Goal: Transaction & Acquisition: Purchase product/service

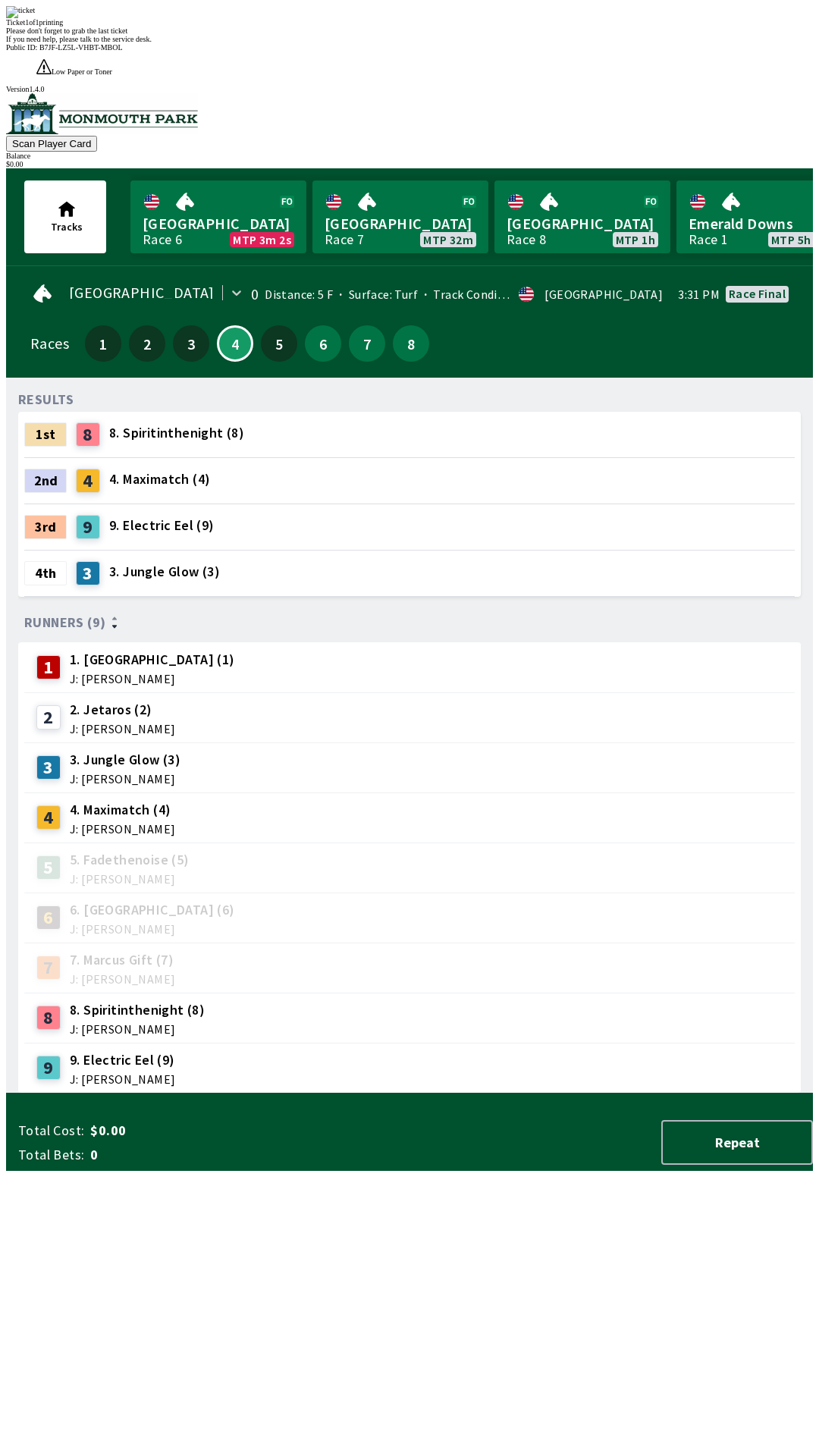
click at [412, 44] on div "Ticket 1 of 1 printing Please don't forget to grab the last ticket If you need …" at bounding box center [409, 25] width 807 height 38
click at [348, 44] on div "Ticket 1 of 1 printing Please don't forget to grab the last ticket If you need …" at bounding box center [409, 25] width 807 height 38
click at [362, 44] on div "Ticket 1 of 1 printing Please don't forget to grab the last ticket If you need …" at bounding box center [409, 25] width 807 height 38
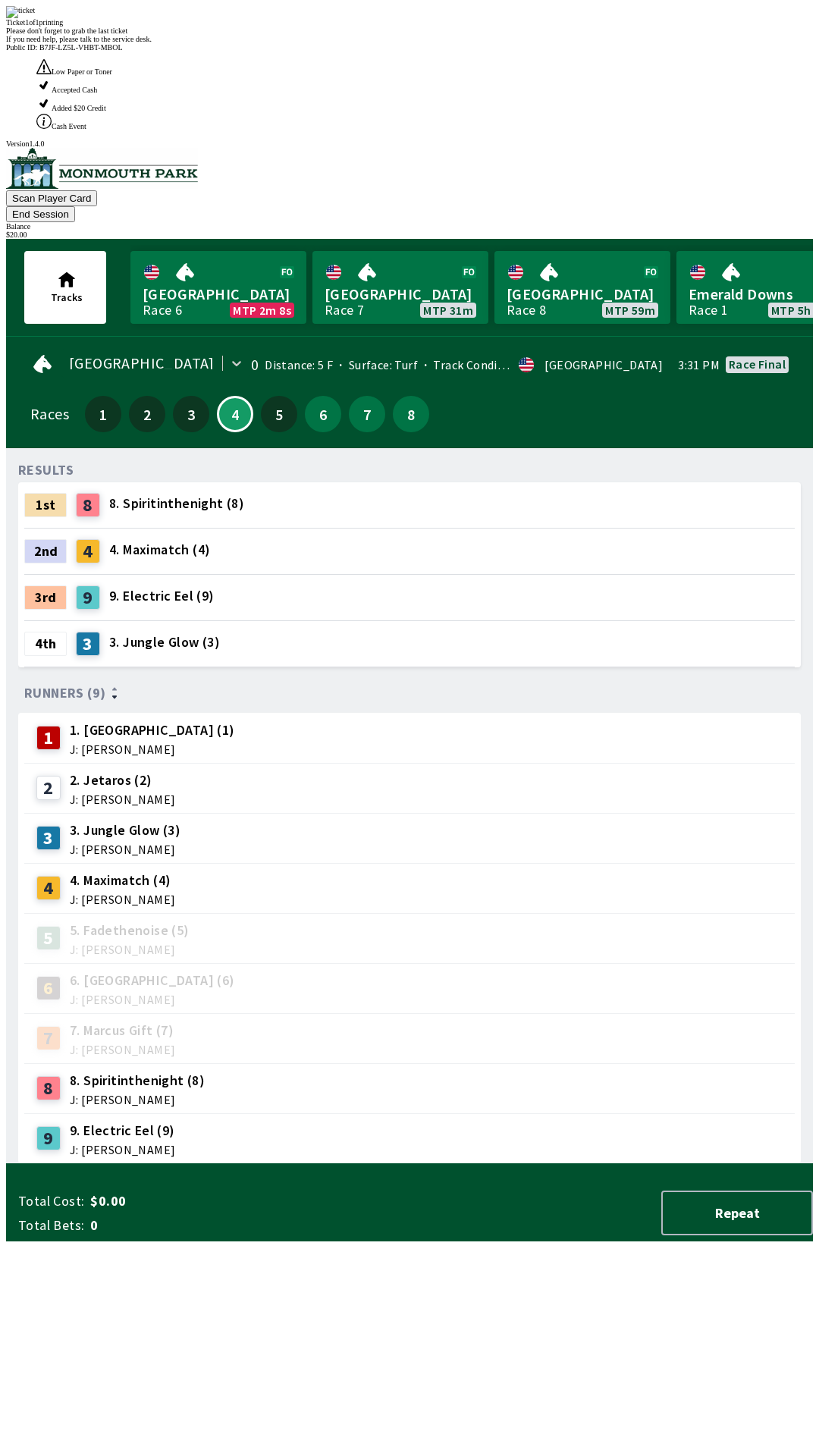
click at [228, 35] on div "Please don't forget to grab the last ticket" at bounding box center [409, 31] width 807 height 8
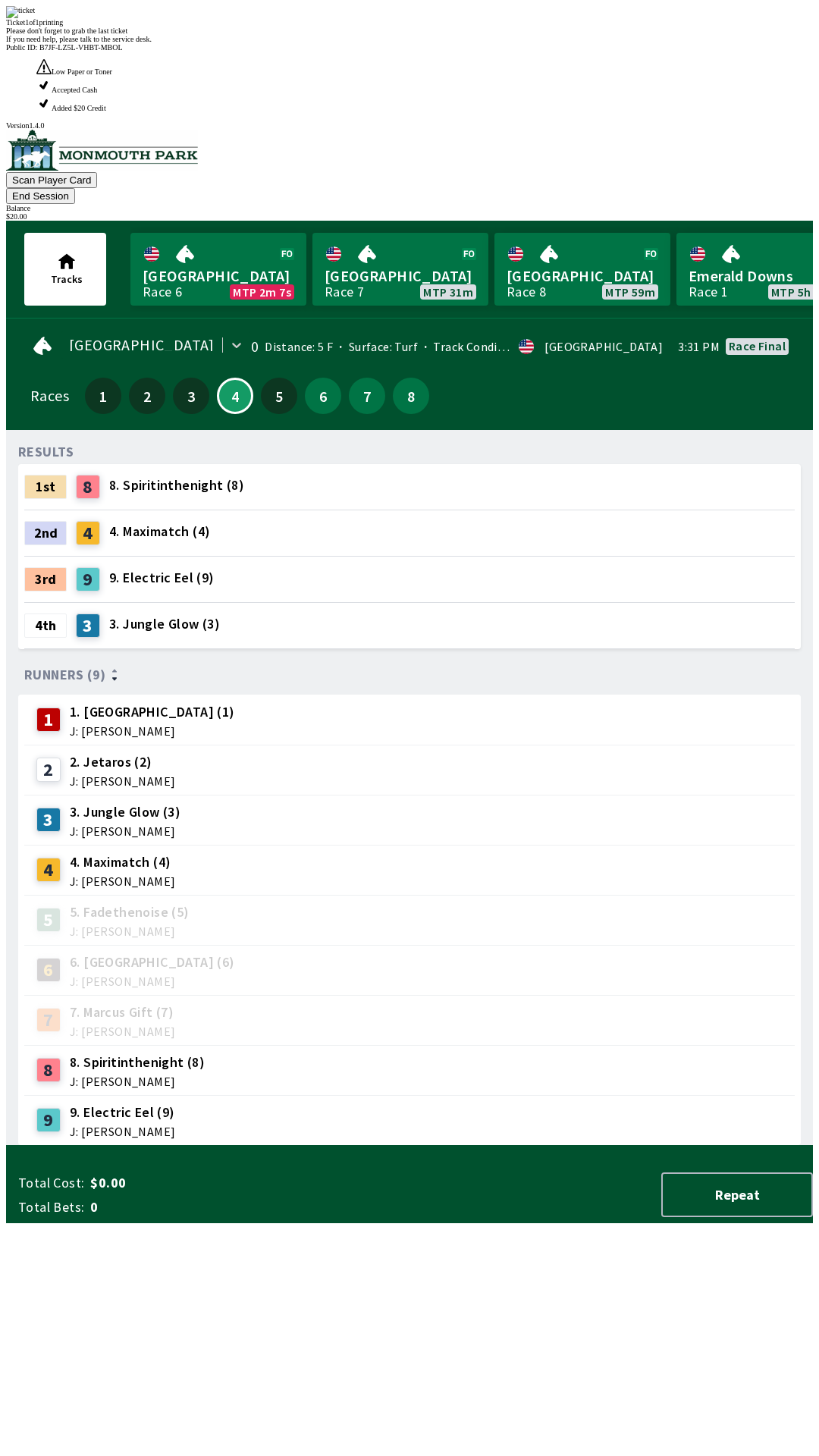
click at [212, 44] on div "Ticket 1 of 1 printing Please don't forget to grab the last ticket If you need …" at bounding box center [409, 25] width 807 height 38
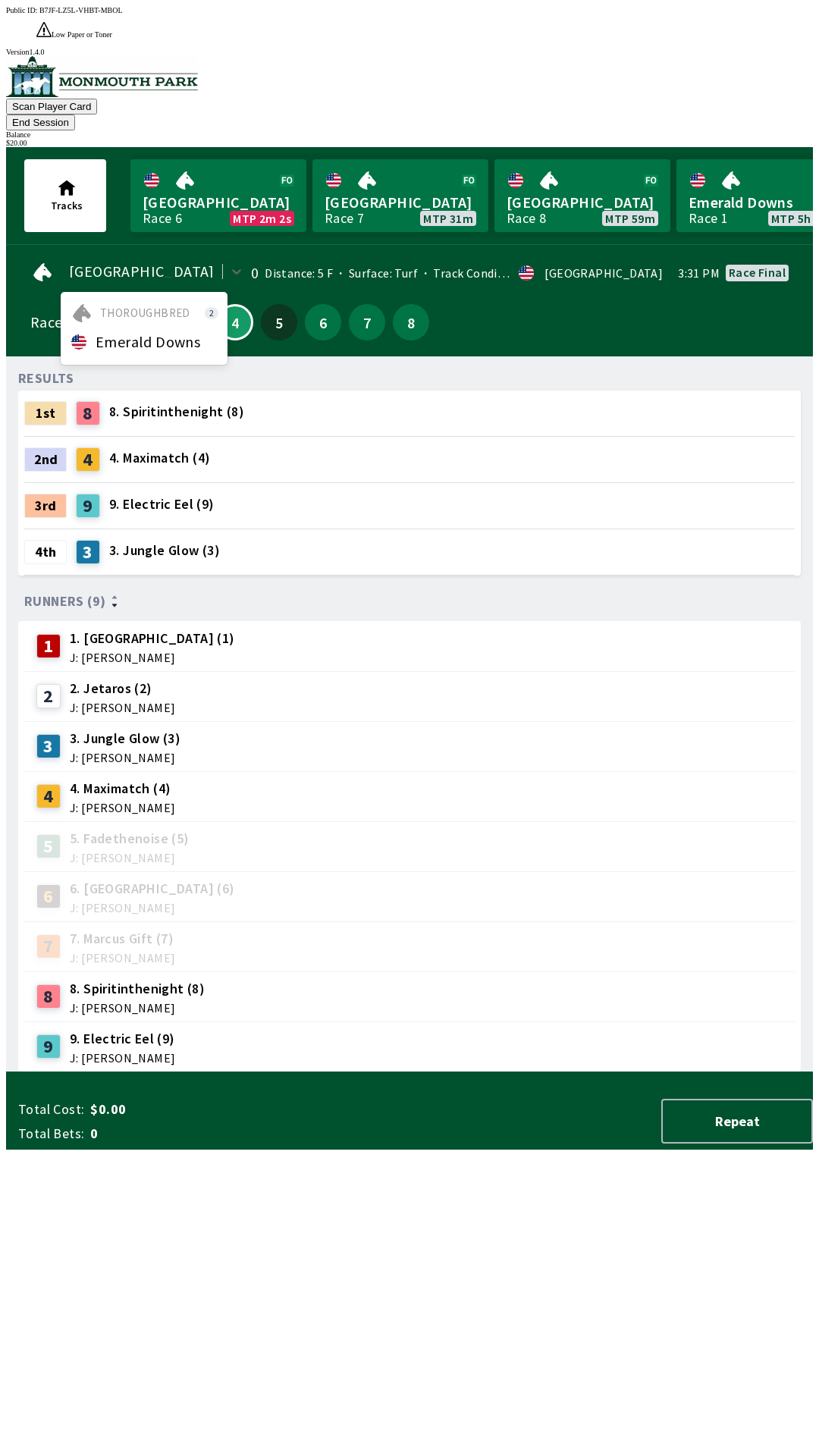
click at [102, 336] on span "Emerald Downs" at bounding box center [148, 342] width 105 height 12
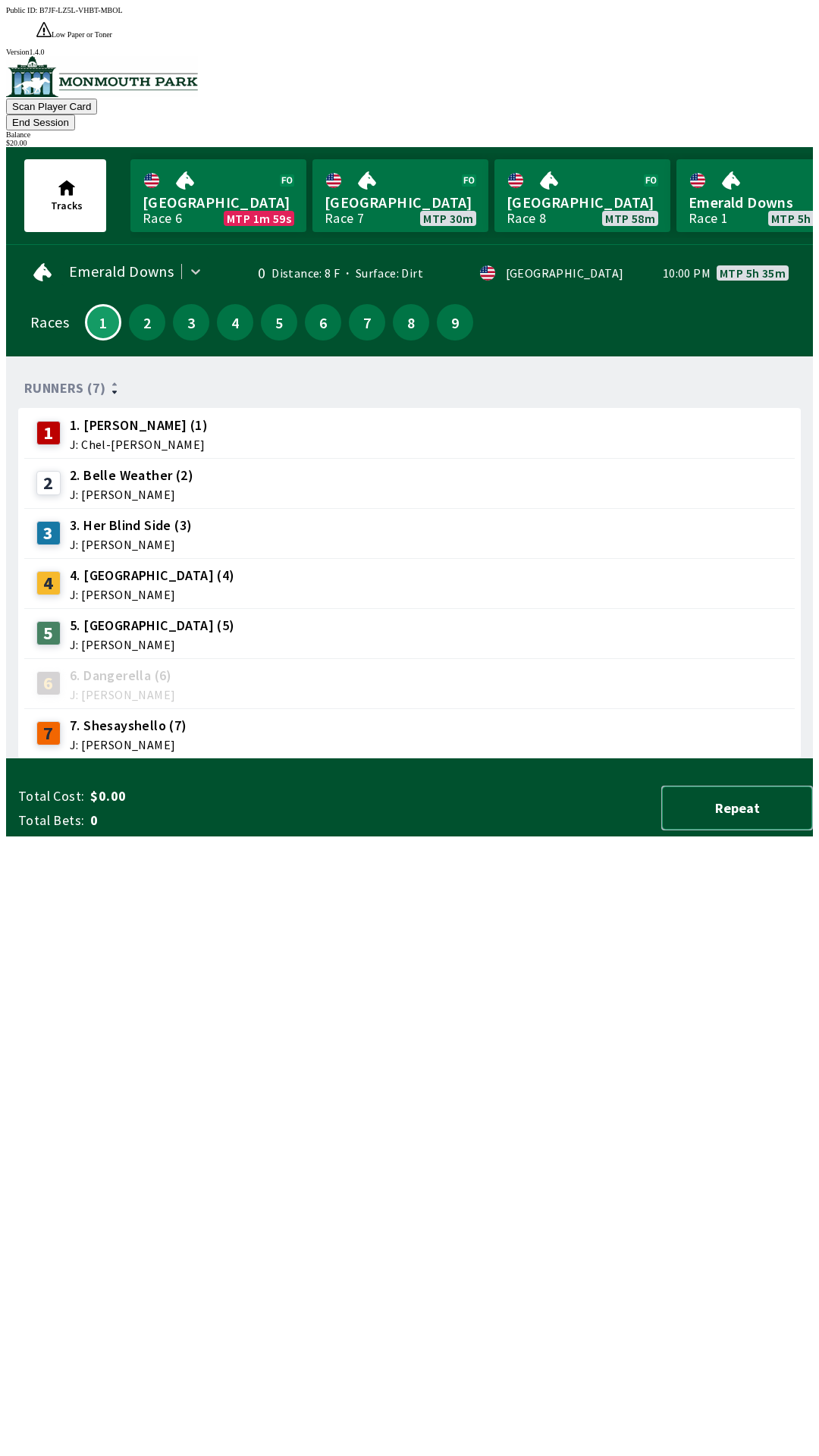
click at [727, 830] on button "Repeat" at bounding box center [737, 807] width 152 height 45
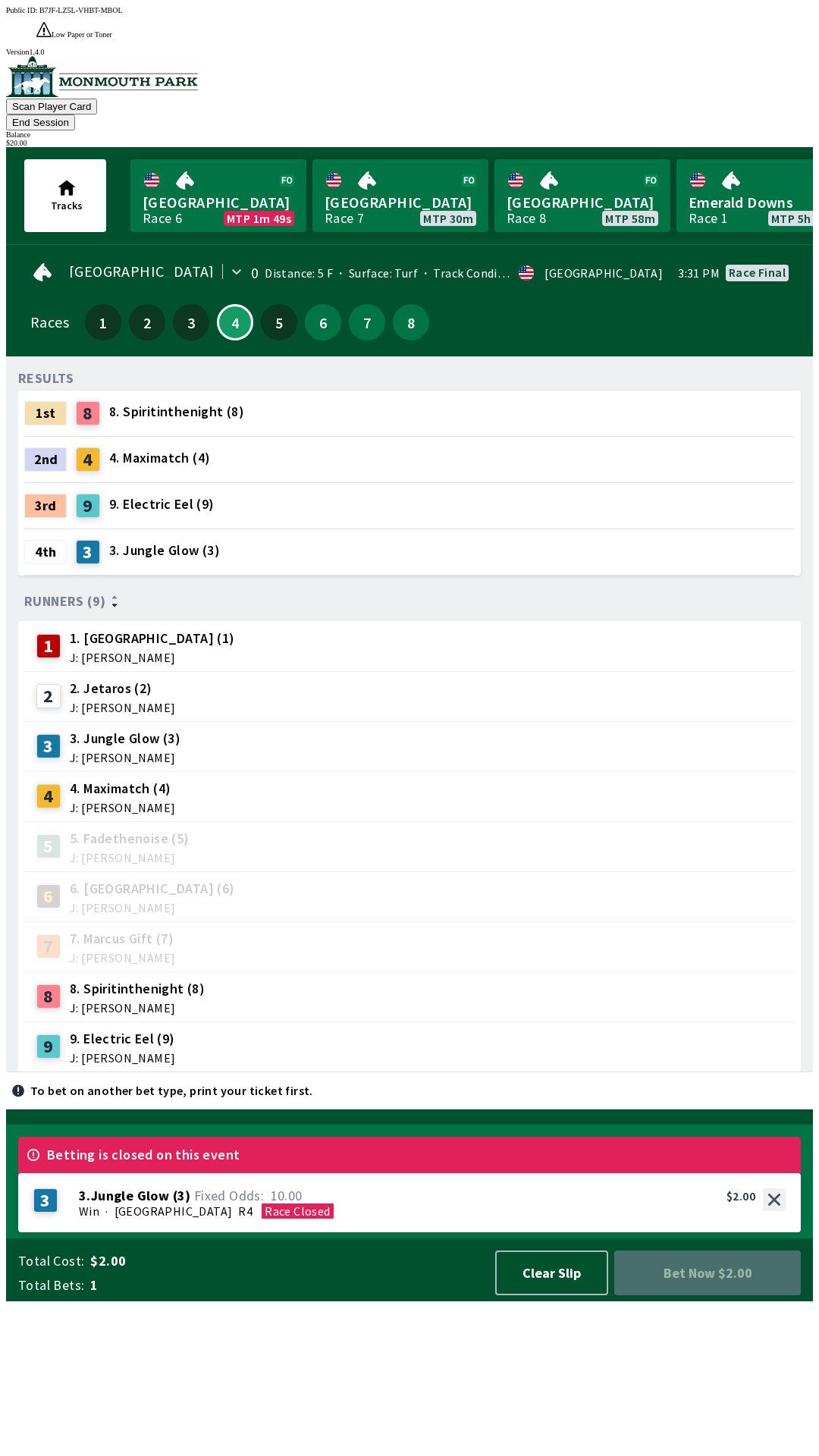
click at [75, 115] on button "End Session" at bounding box center [41, 123] width 69 height 16
